Goal: Task Accomplishment & Management: Manage account settings

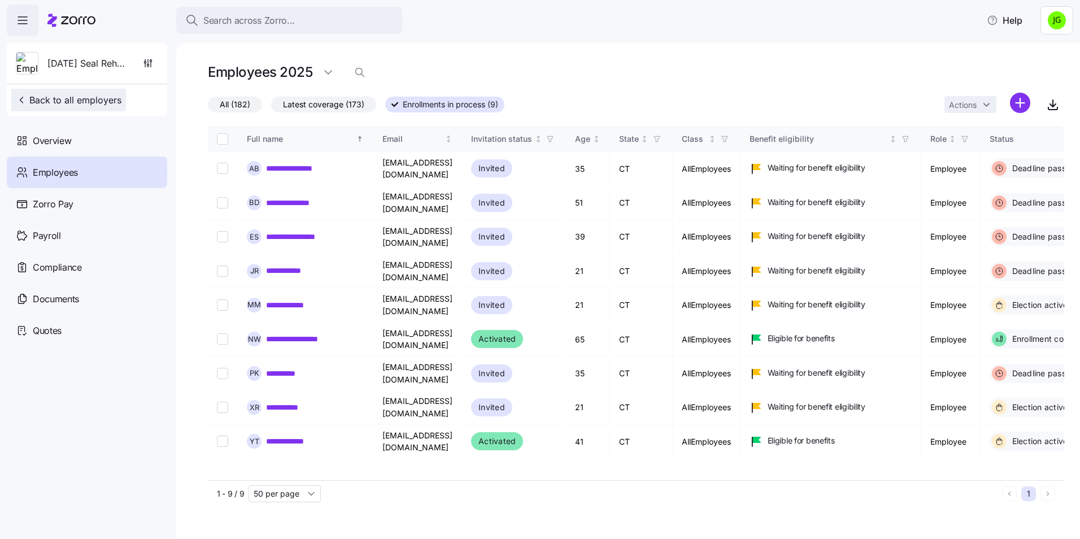
click at [69, 101] on span "Back to all employers" at bounding box center [69, 100] width 106 height 14
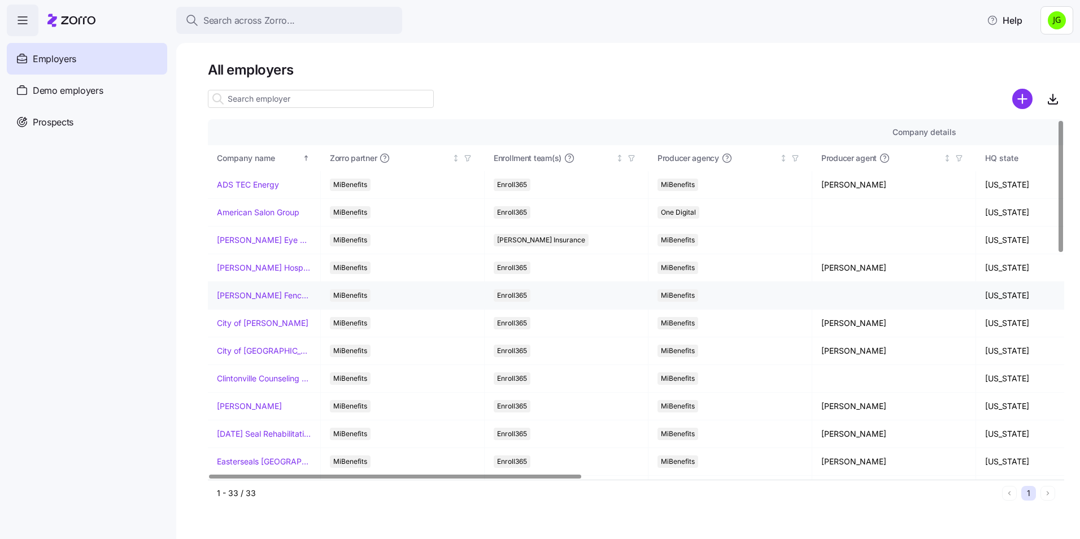
click at [251, 299] on link "[PERSON_NAME] Fence Company" at bounding box center [264, 295] width 94 height 11
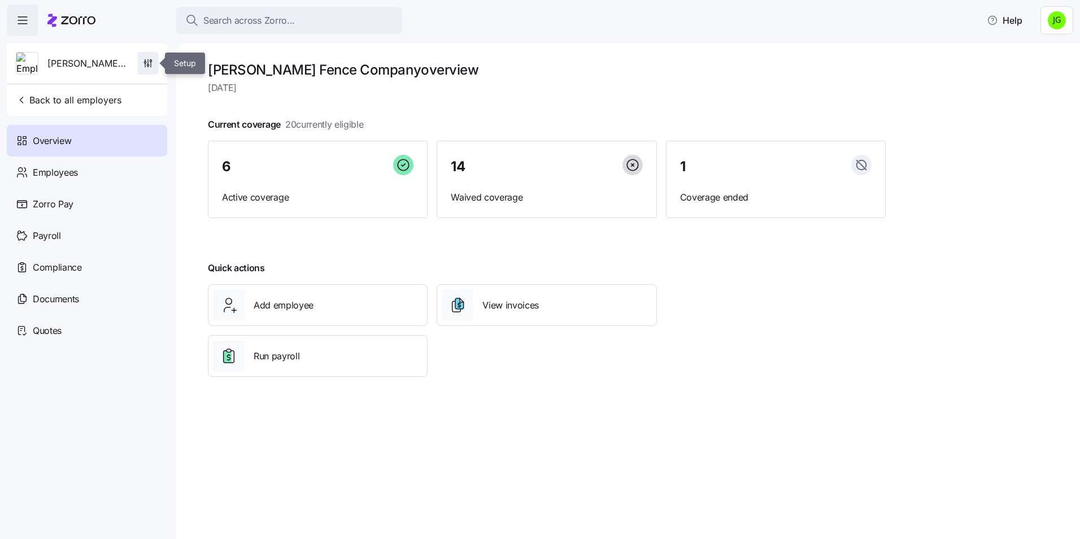
click at [151, 68] on icon "button" at bounding box center [147, 63] width 11 height 11
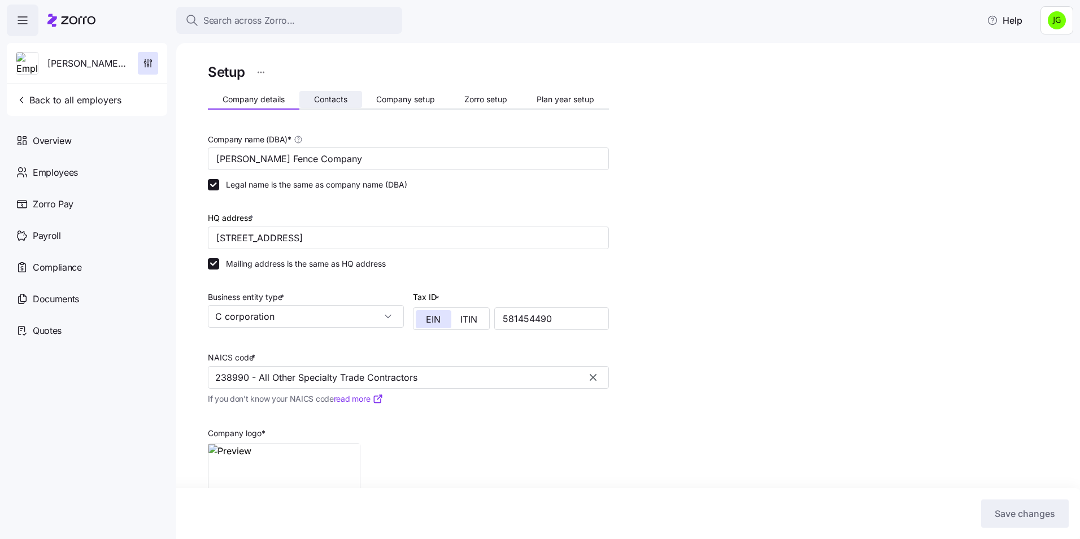
click at [337, 99] on span "Contacts" at bounding box center [330, 99] width 33 height 8
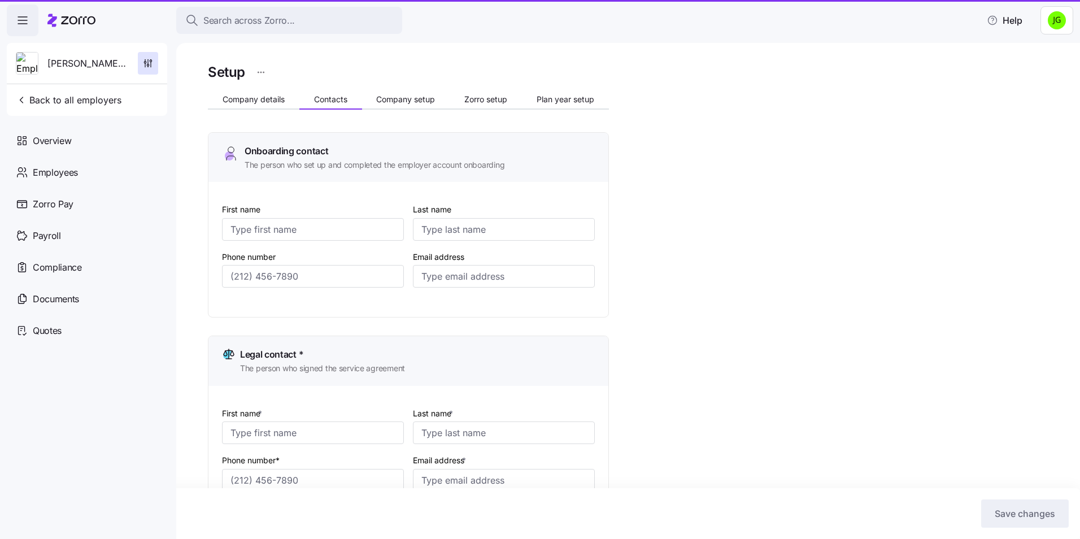
type input "[PERSON_NAME]"
type input "[PERSON_NAME][EMAIL_ADDRESS][DOMAIN_NAME]"
type input "[PERSON_NAME]"
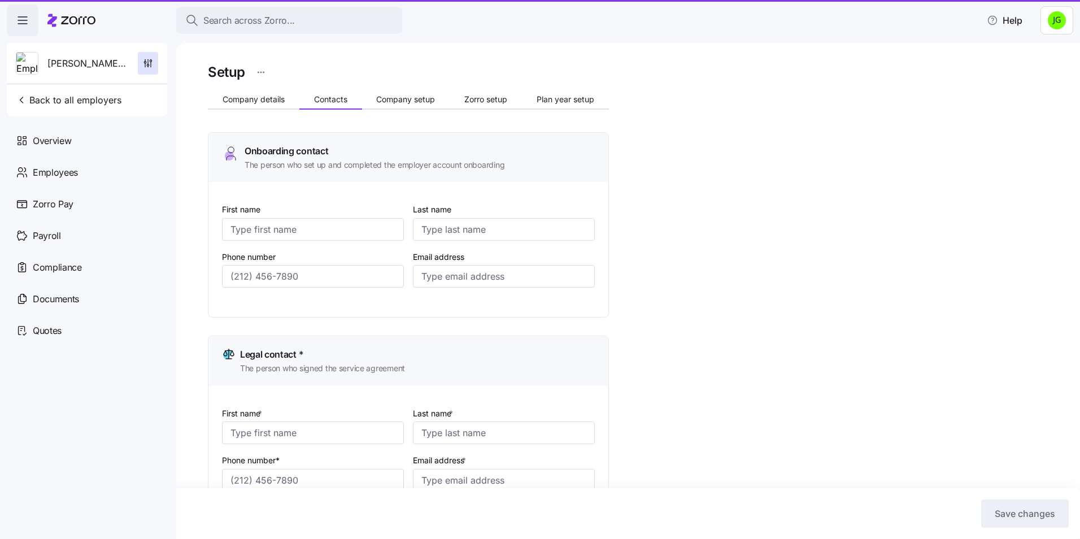
type input "[EMAIL_ADDRESS][DOMAIN_NAME]"
type input "[PERSON_NAME]"
type input "[PERSON_NAME][EMAIL_ADDRESS][DOMAIN_NAME]"
type input "[PERSON_NAME]"
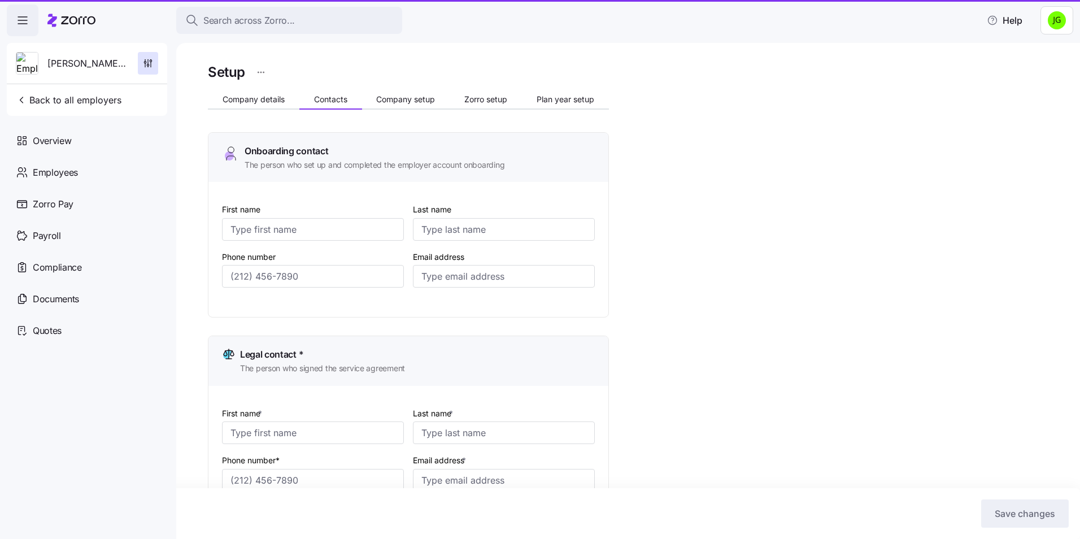
type input "[PERSON_NAME]"
type input "[PERSON_NAME][EMAIL_ADDRESS][DOMAIN_NAME]"
type input "[PHONE_NUMBER]"
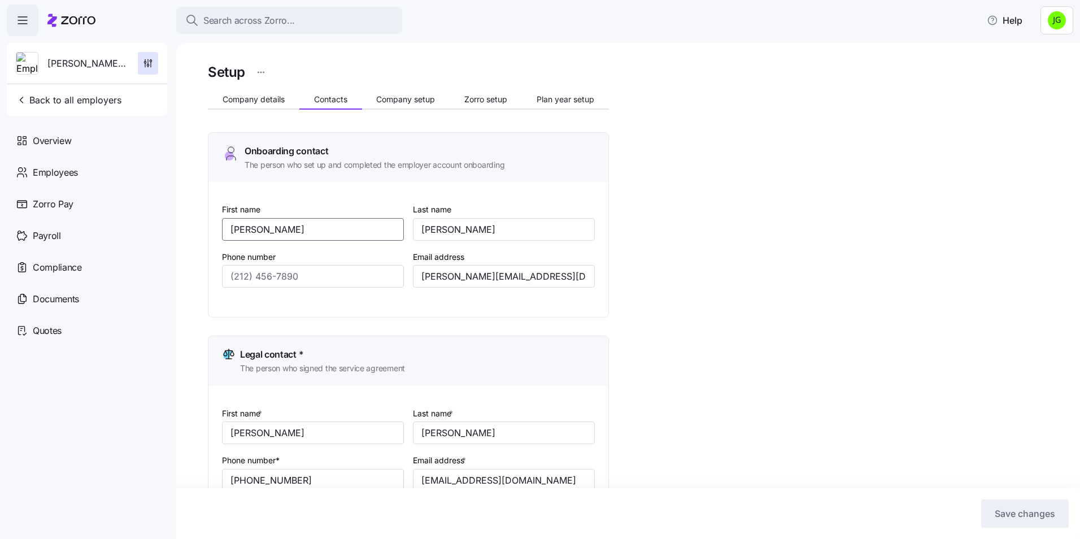
click at [240, 226] on input "[PERSON_NAME]" at bounding box center [313, 229] width 182 height 23
type input "[PERSON_NAME]"
click at [431, 276] on input "[PERSON_NAME][EMAIL_ADDRESS][DOMAIN_NAME]" at bounding box center [504, 276] width 182 height 23
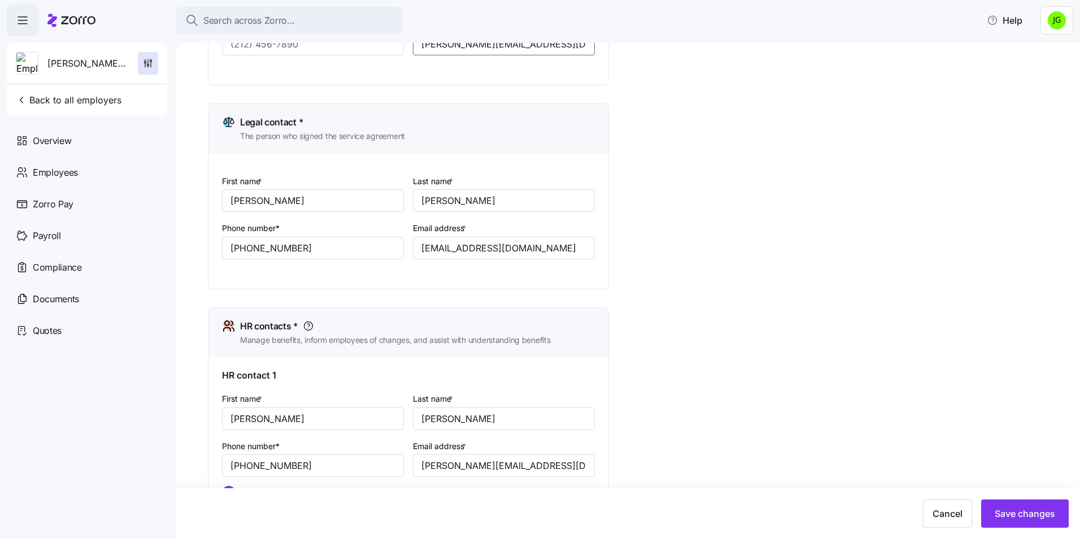
scroll to position [282, 0]
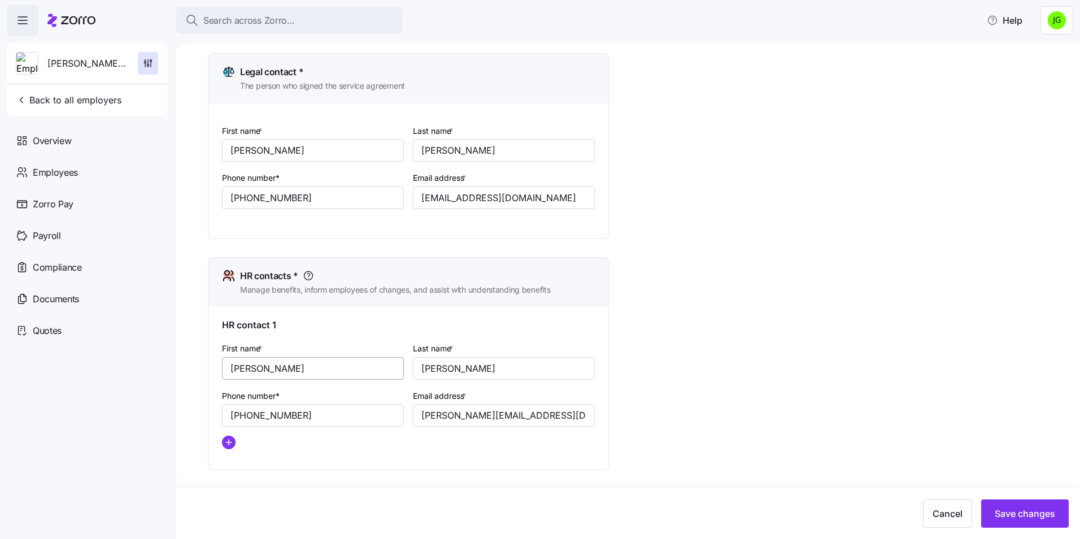
type input "[PERSON_NAME][EMAIL_ADDRESS][DOMAIN_NAME]"
click at [242, 365] on input "[PERSON_NAME]" at bounding box center [313, 368] width 182 height 23
type input "[PERSON_NAME]"
click at [435, 417] on input "[PERSON_NAME][EMAIL_ADDRESS][DOMAIN_NAME]" at bounding box center [504, 415] width 182 height 23
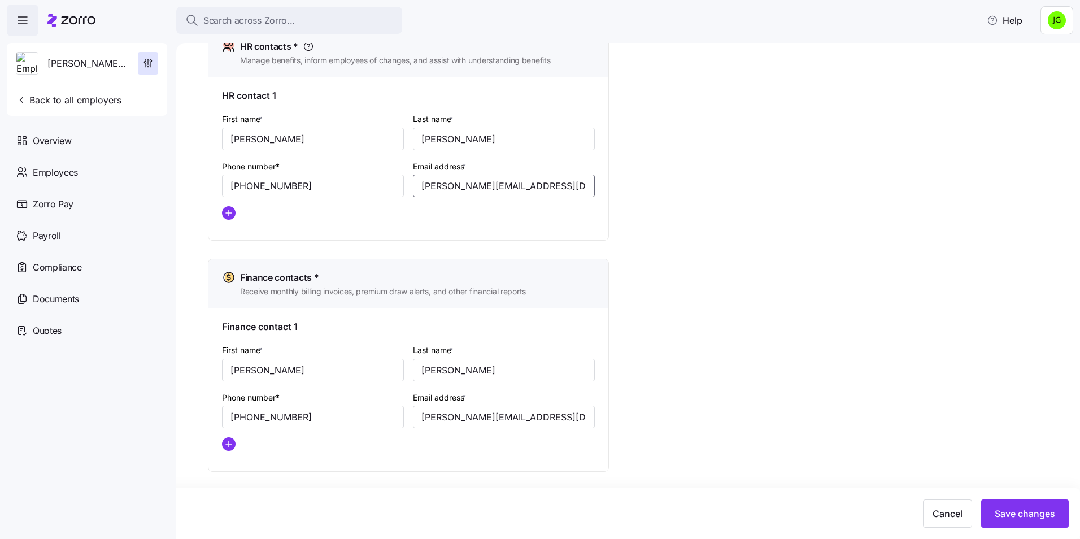
scroll to position [512, 0]
type input "[PERSON_NAME][EMAIL_ADDRESS][DOMAIN_NAME]"
click at [242, 375] on input "[PERSON_NAME]" at bounding box center [313, 369] width 182 height 23
type input "[PERSON_NAME]"
drag, startPoint x: 437, startPoint y: 417, endPoint x: 444, endPoint y: 409, distance: 10.0
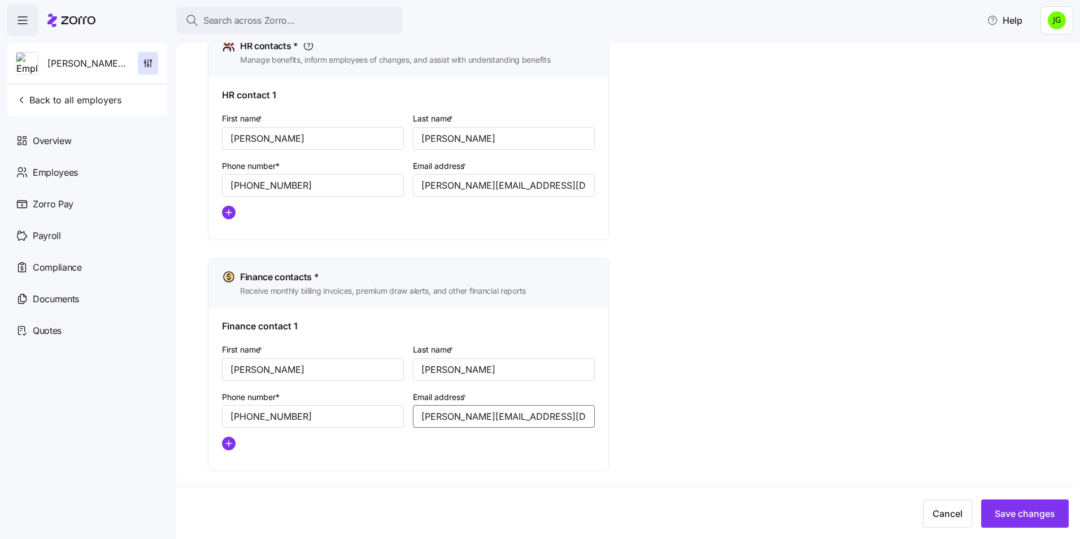
click at [437, 417] on input "[PERSON_NAME][EMAIL_ADDRESS][DOMAIN_NAME]" at bounding box center [504, 416] width 182 height 23
type input "[PERSON_NAME][EMAIL_ADDRESS][DOMAIN_NAME]"
click at [1006, 517] on span "Save changes" at bounding box center [1025, 514] width 60 height 14
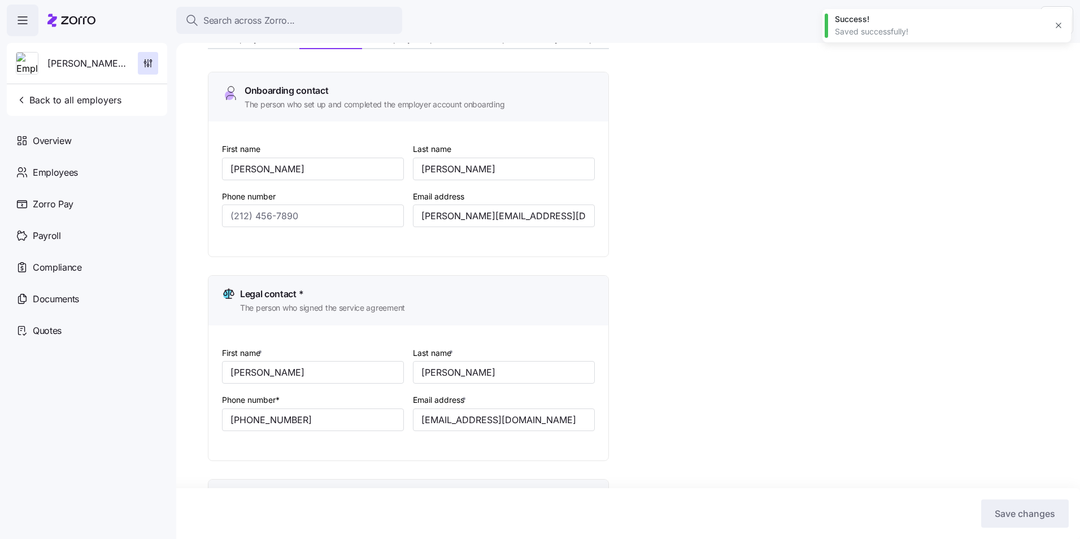
scroll to position [0, 0]
